Goal: Information Seeking & Learning: Understand process/instructions

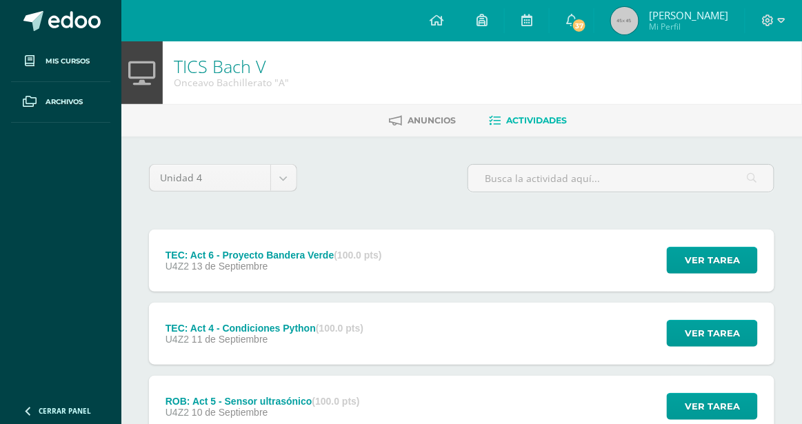
click at [320, 348] on div "TEC: Act 4 - Condiciones Python (100.0 pts) U4Z2 [DATE]" at bounding box center [264, 334] width 231 height 62
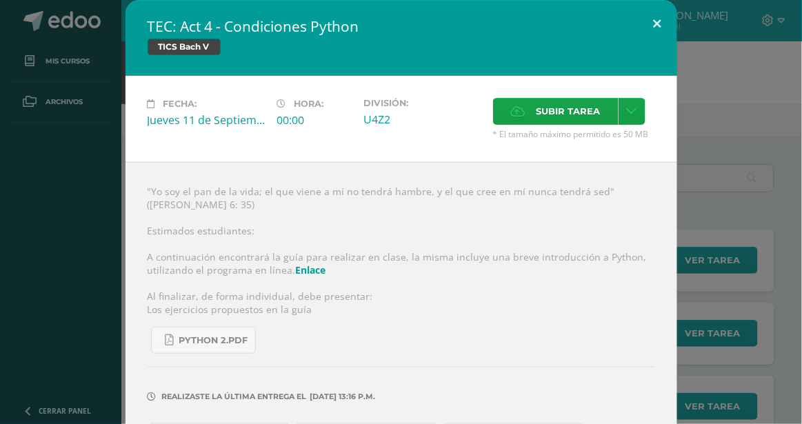
click at [657, 25] on button at bounding box center [657, 23] width 39 height 47
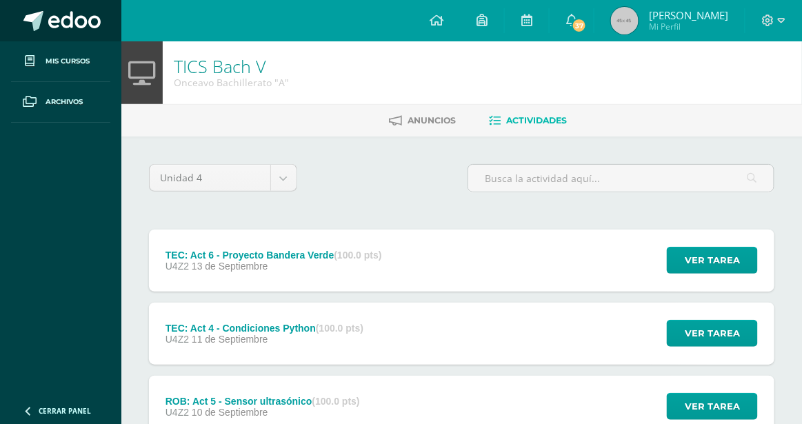
click at [92, 13] on span at bounding box center [74, 21] width 52 height 21
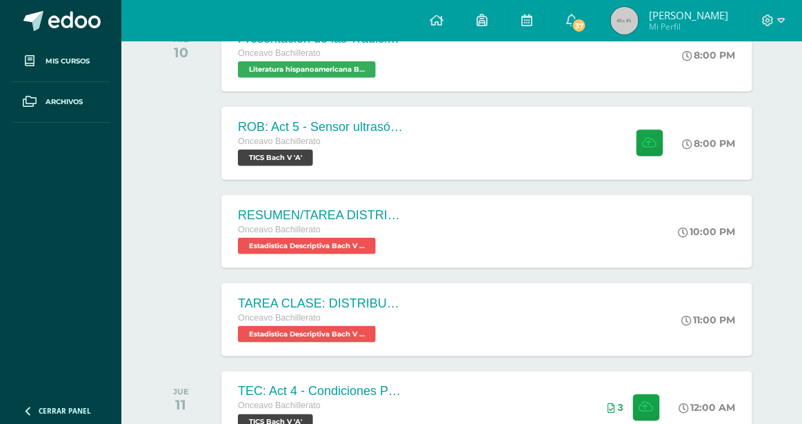
scroll to position [255, 0]
click at [380, 235] on div "Onceavo Bachillerato" at bounding box center [319, 229] width 167 height 15
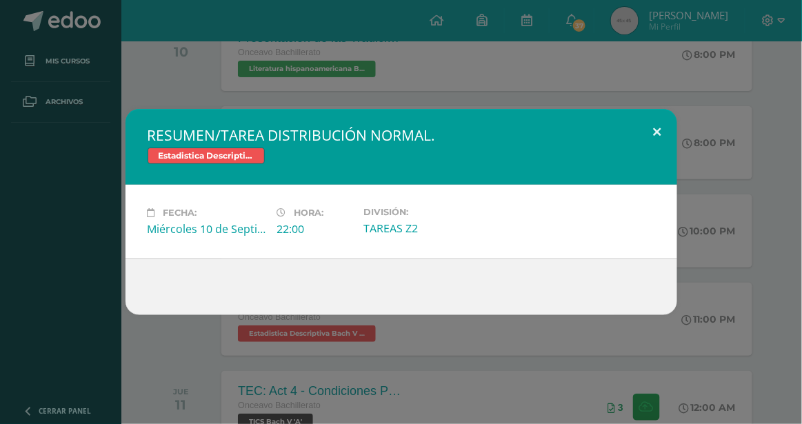
click at [644, 126] on button at bounding box center [657, 132] width 39 height 47
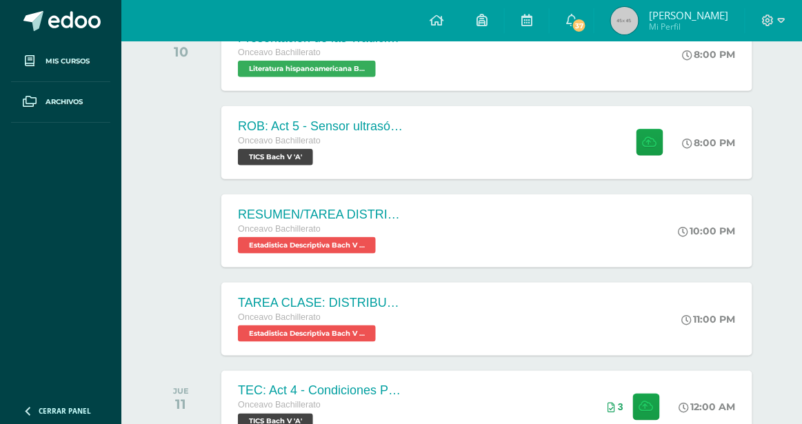
click at [654, 19] on span "[PERSON_NAME]" at bounding box center [688, 15] width 79 height 14
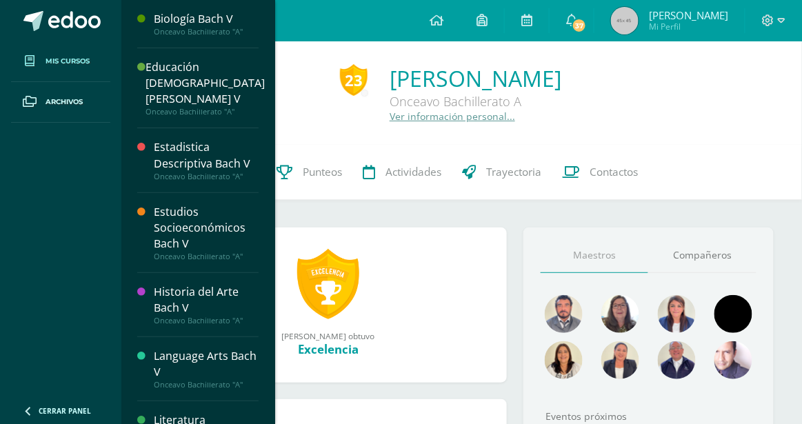
click at [66, 62] on span "Mis cursos" at bounding box center [68, 61] width 44 height 11
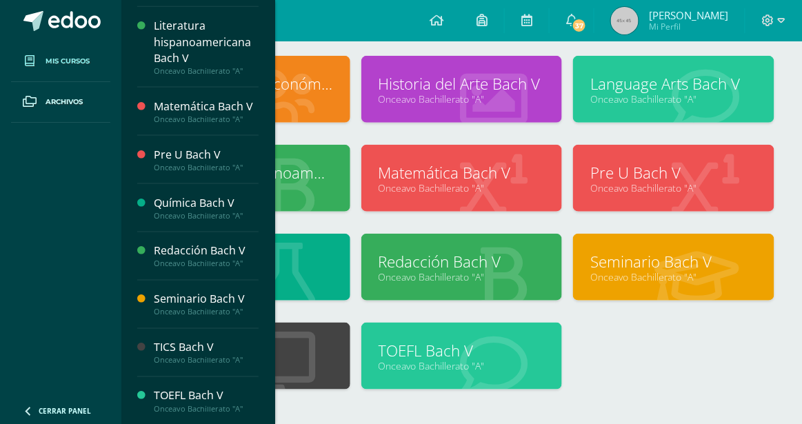
scroll to position [172, 0]
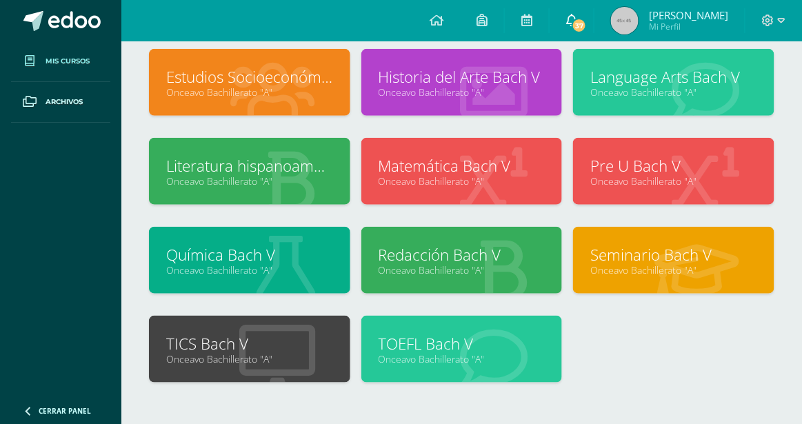
click at [574, 30] on link "37" at bounding box center [572, 20] width 44 height 41
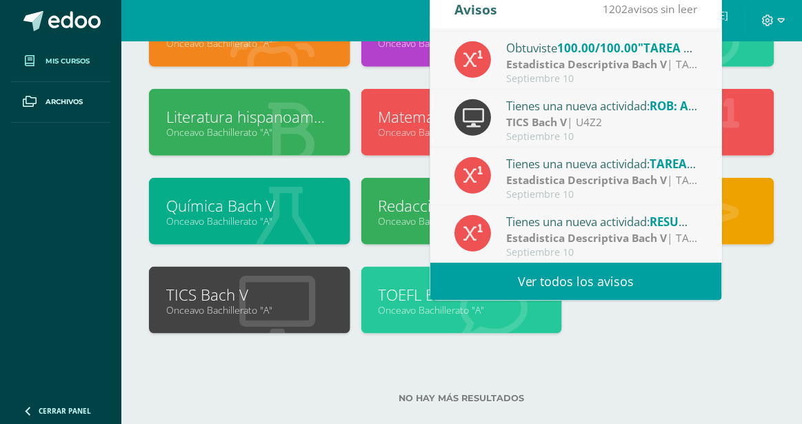
scroll to position [242, 0]
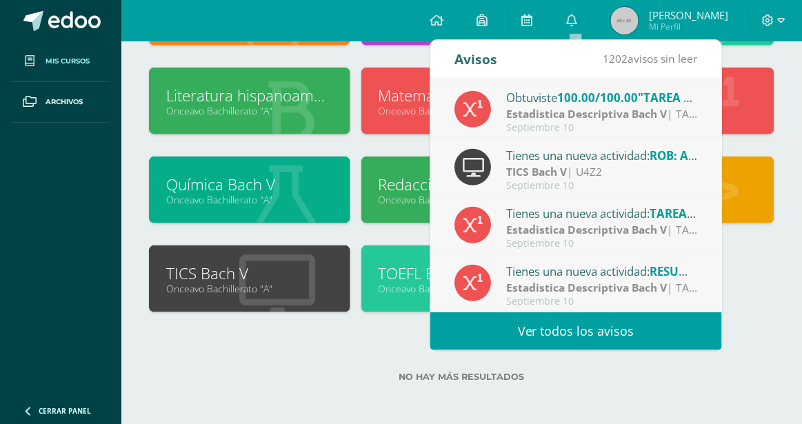
click at [562, 328] on link "Ver todos los avisos" at bounding box center [576, 331] width 292 height 38
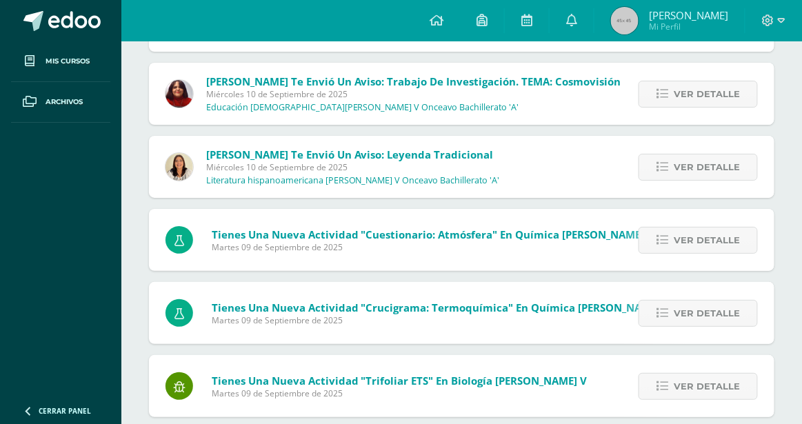
scroll to position [1290, 0]
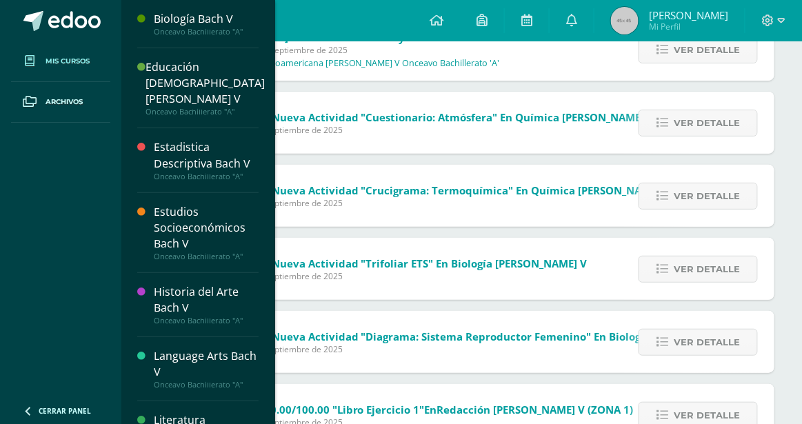
click at [87, 63] on span "Mis cursos" at bounding box center [68, 61] width 44 height 11
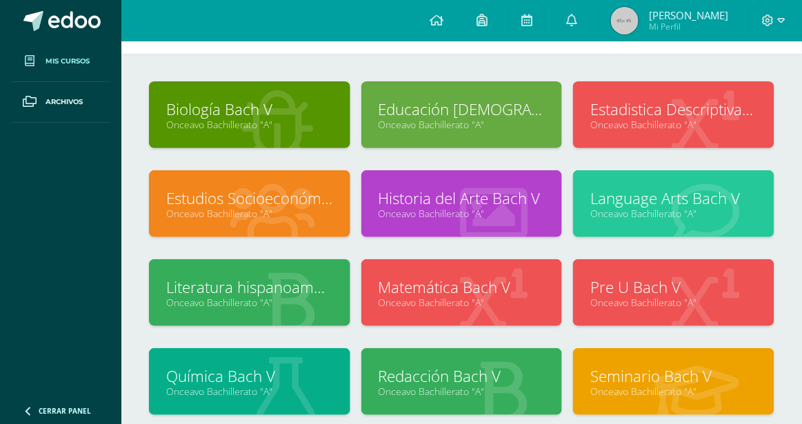
scroll to position [74, 0]
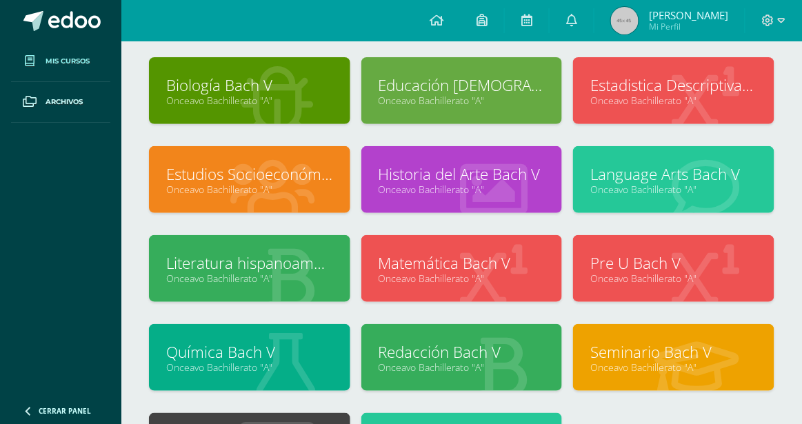
click at [257, 172] on link "Estudios Socioeconómicos Bach V" at bounding box center [249, 173] width 167 height 21
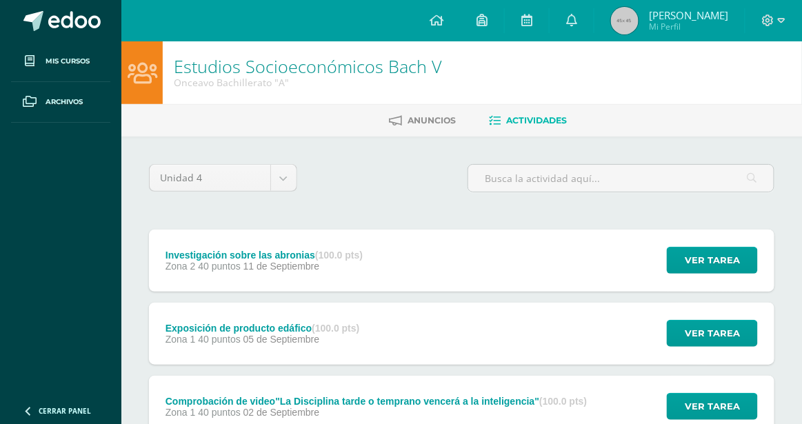
click at [324, 264] on div "Zona 2 40 puntos [DATE]" at bounding box center [264, 266] width 197 height 11
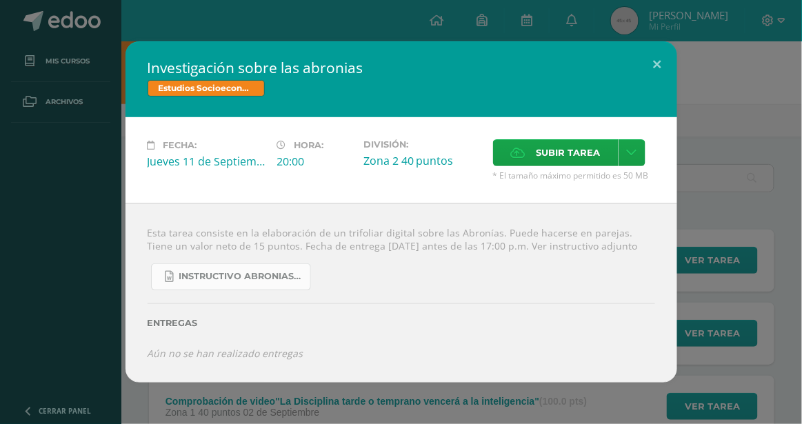
click at [301, 281] on span "Instructivo abronias 2025.docx" at bounding box center [241, 276] width 124 height 11
